Goal: Information Seeking & Learning: Find specific fact

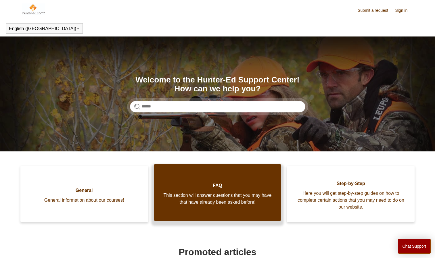
click at [227, 206] on link "FAQ This section will answer questions that you may have that have already been…" at bounding box center [218, 192] width 128 height 56
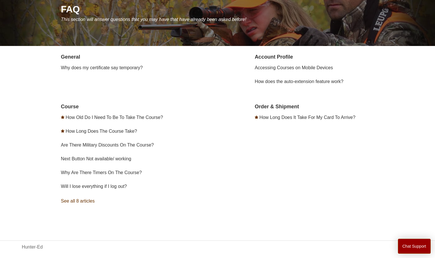
scroll to position [79, 0]
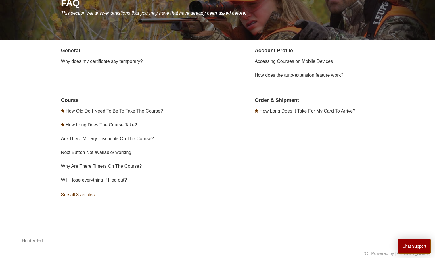
click at [74, 196] on link "See all 8 articles" at bounding box center [140, 195] width 158 height 16
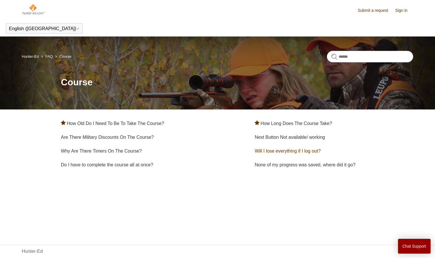
click at [292, 152] on link "Will I lose everything if I log out?" at bounding box center [288, 151] width 66 height 5
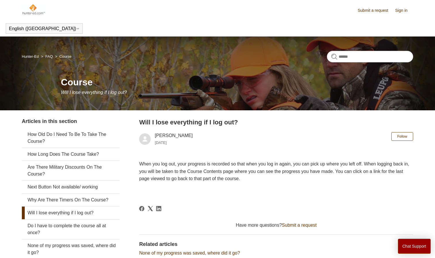
click at [404, 10] on link "Sign in" at bounding box center [404, 10] width 18 height 6
